Goal: Book appointment/travel/reservation

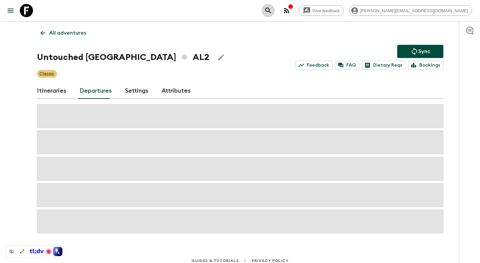
click at [272, 8] on icon "search adventures" at bounding box center [268, 11] width 8 height 8
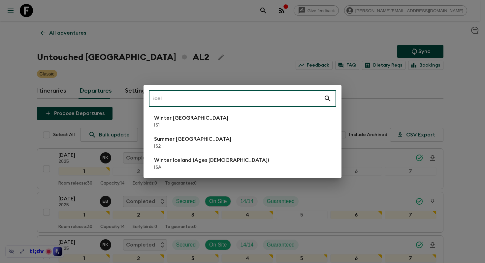
type input "icel"
click at [222, 120] on li "Winter Iceland IS1" at bounding box center [242, 121] width 187 height 18
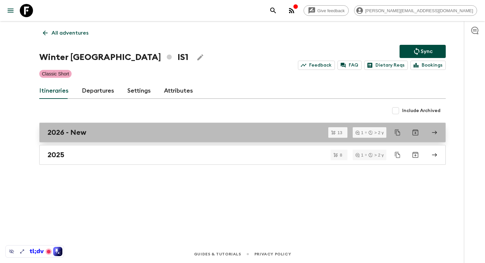
click at [83, 130] on h2 "2026 - New" at bounding box center [66, 132] width 39 height 9
